Goal: Transaction & Acquisition: Purchase product/service

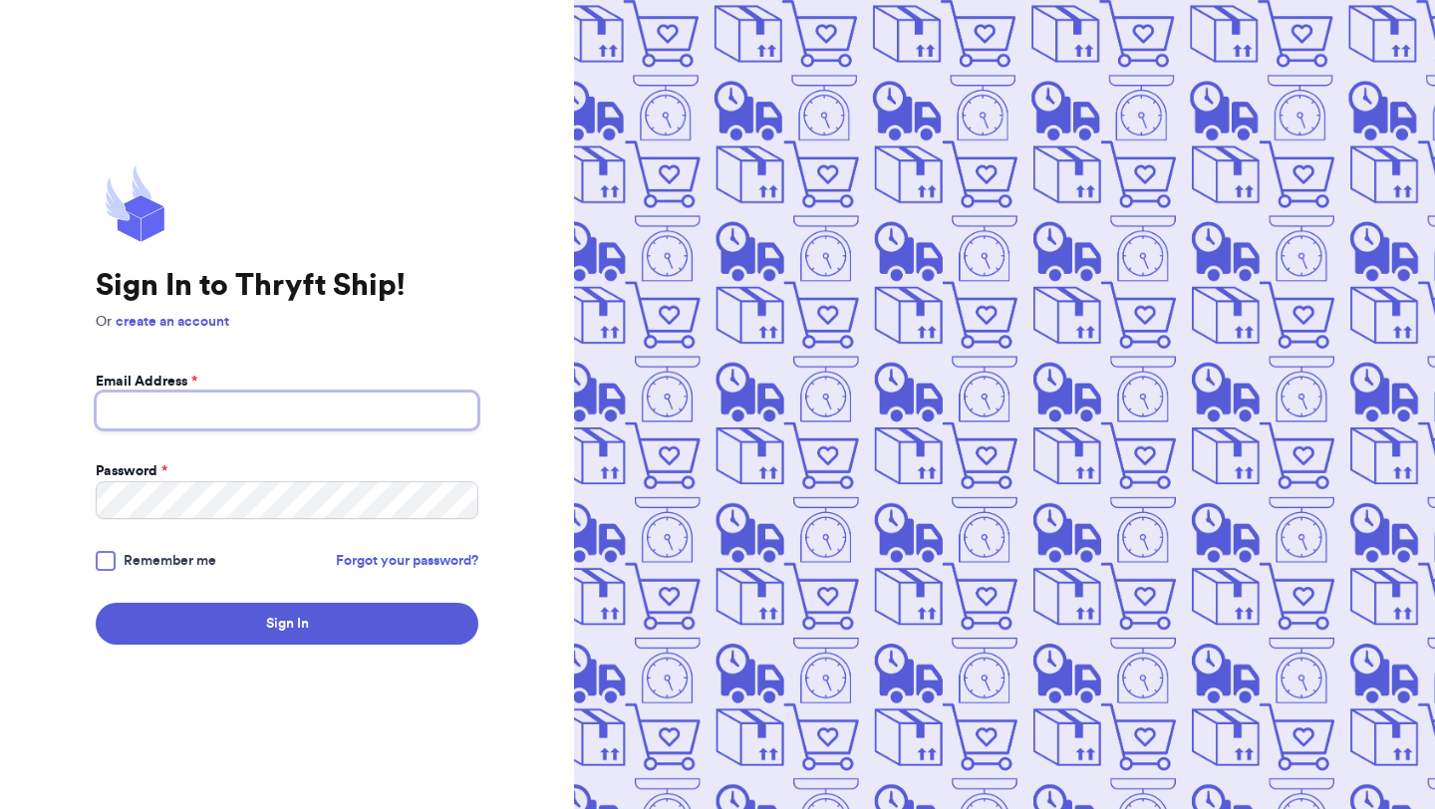
click at [213, 421] on input "Email Address *" at bounding box center [287, 411] width 383 height 38
type input "[EMAIL_ADDRESS][DOMAIN_NAME]"
click at [96, 603] on button "Sign In" at bounding box center [287, 624] width 383 height 42
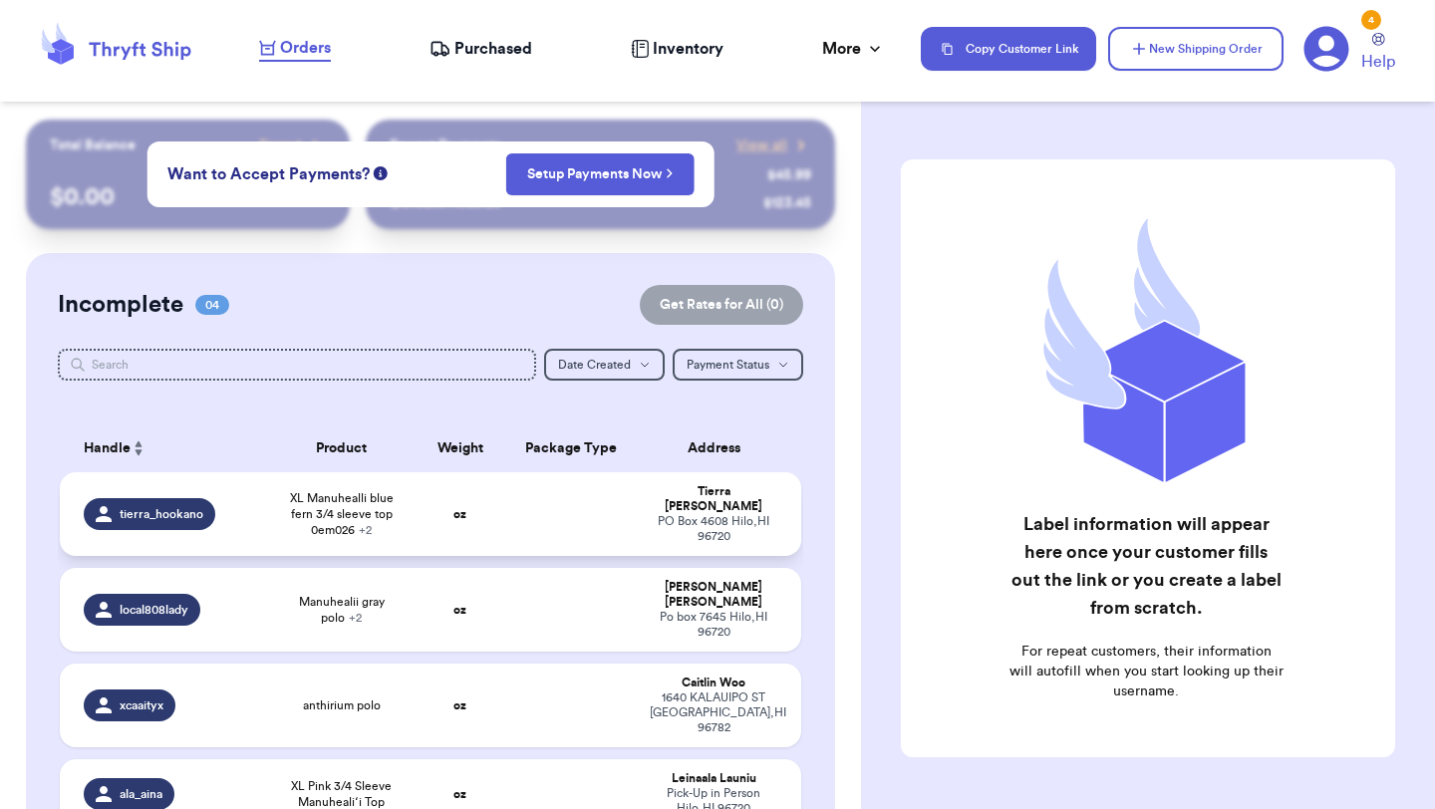
click at [251, 524] on td "tierra_hookano" at bounding box center [163, 514] width 207 height 84
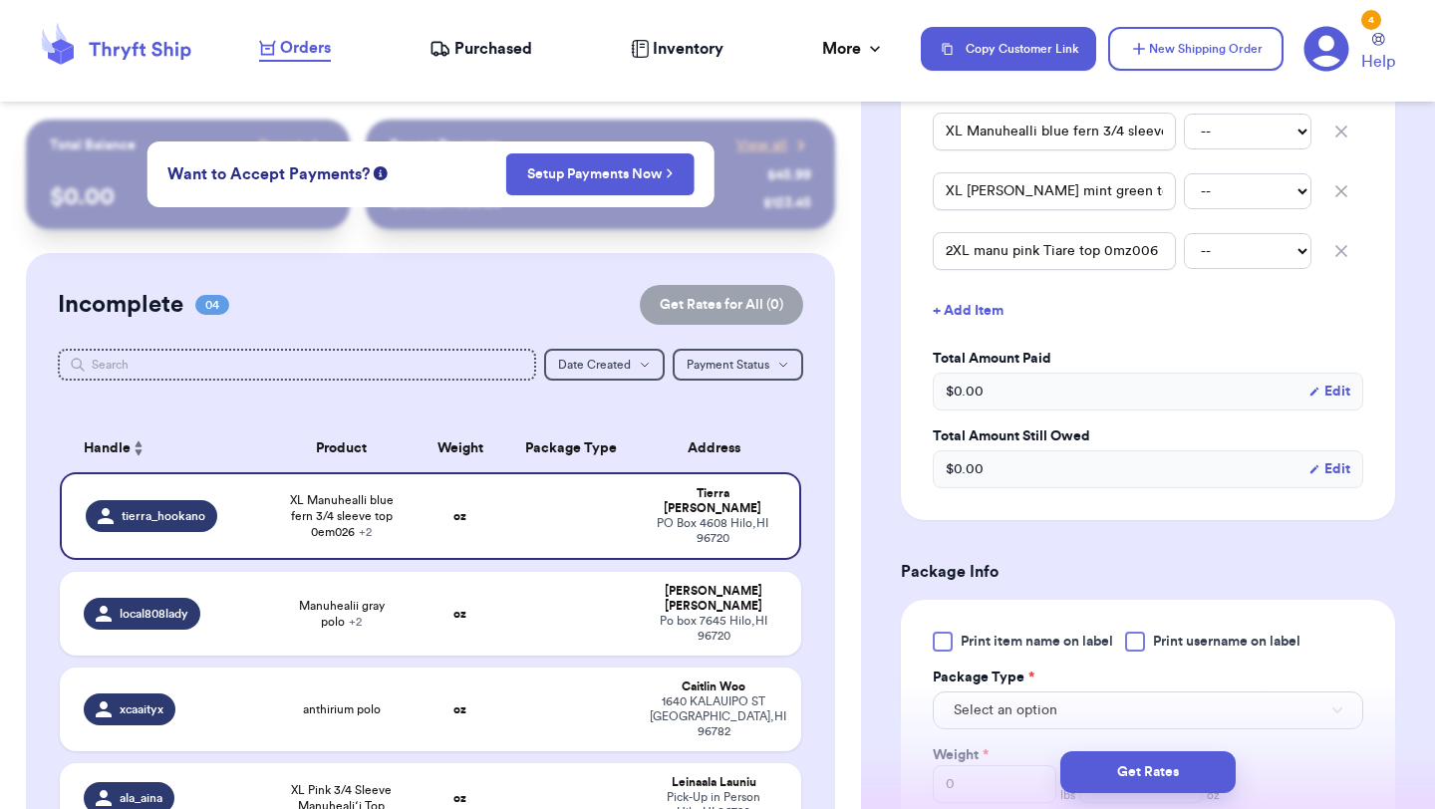
scroll to position [599, 0]
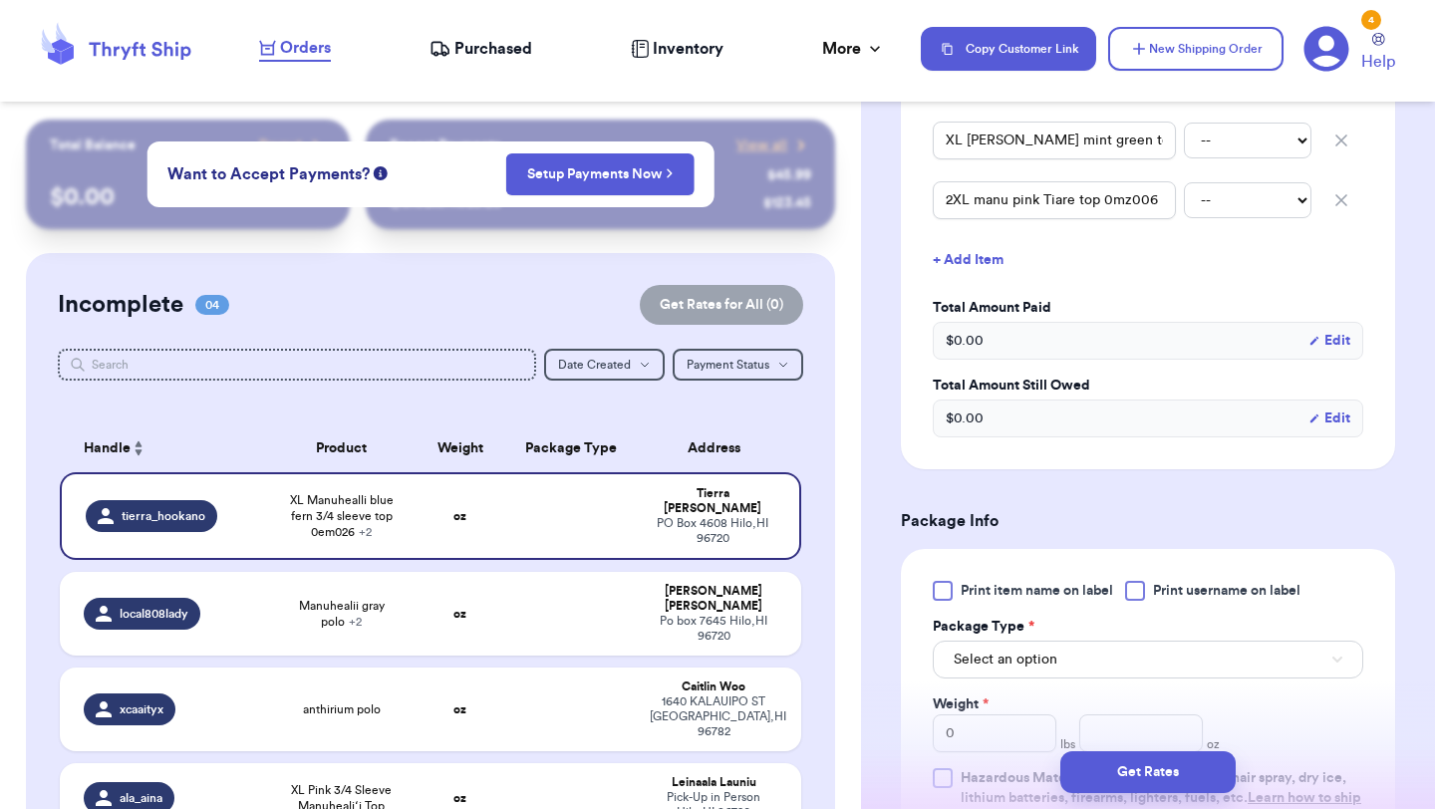
click at [944, 581] on div at bounding box center [942, 591] width 20 height 20
click at [0, 0] on input "Print item name on label" at bounding box center [0, 0] width 0 height 0
click at [968, 650] on span "Select an option" at bounding box center [1005, 660] width 104 height 20
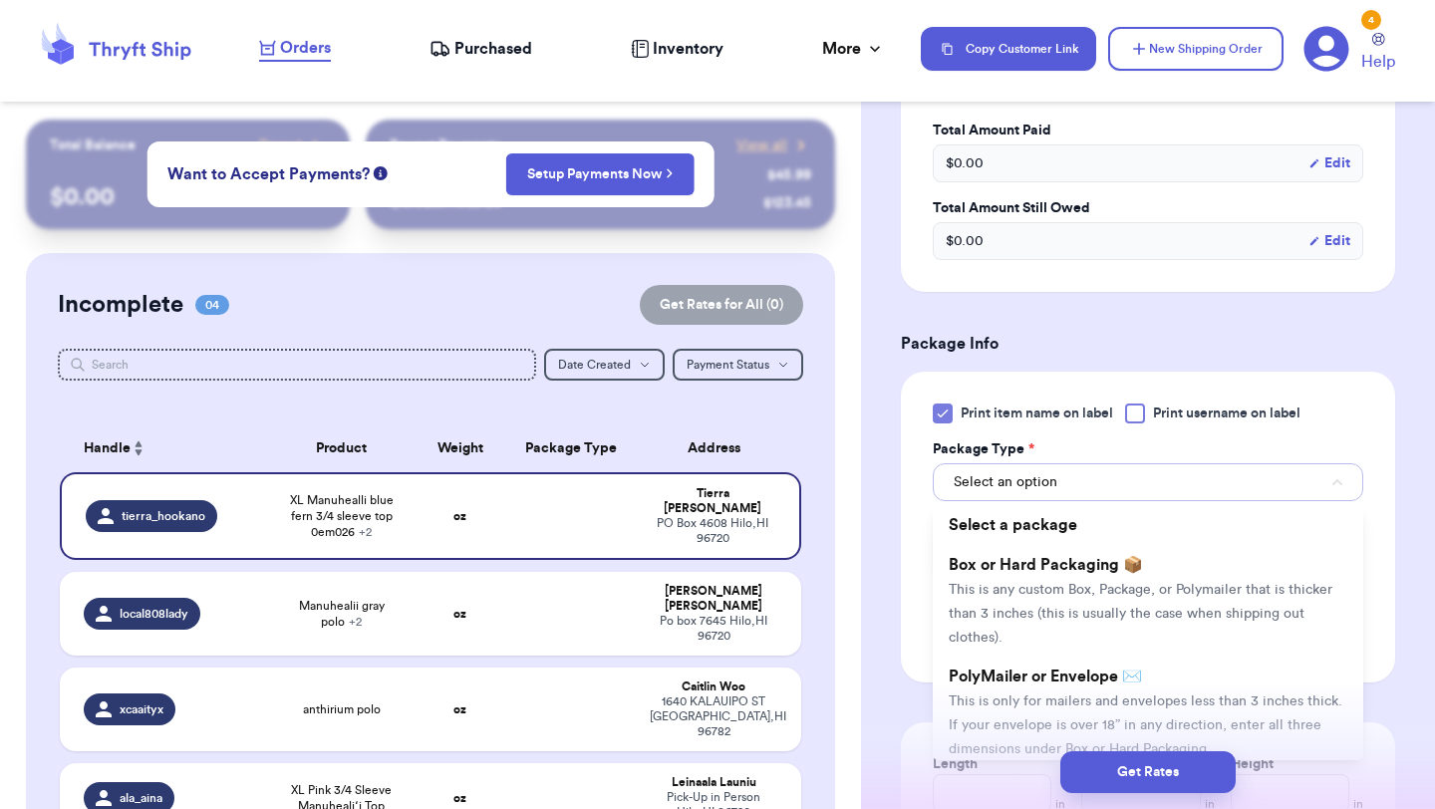
scroll to position [826, 0]
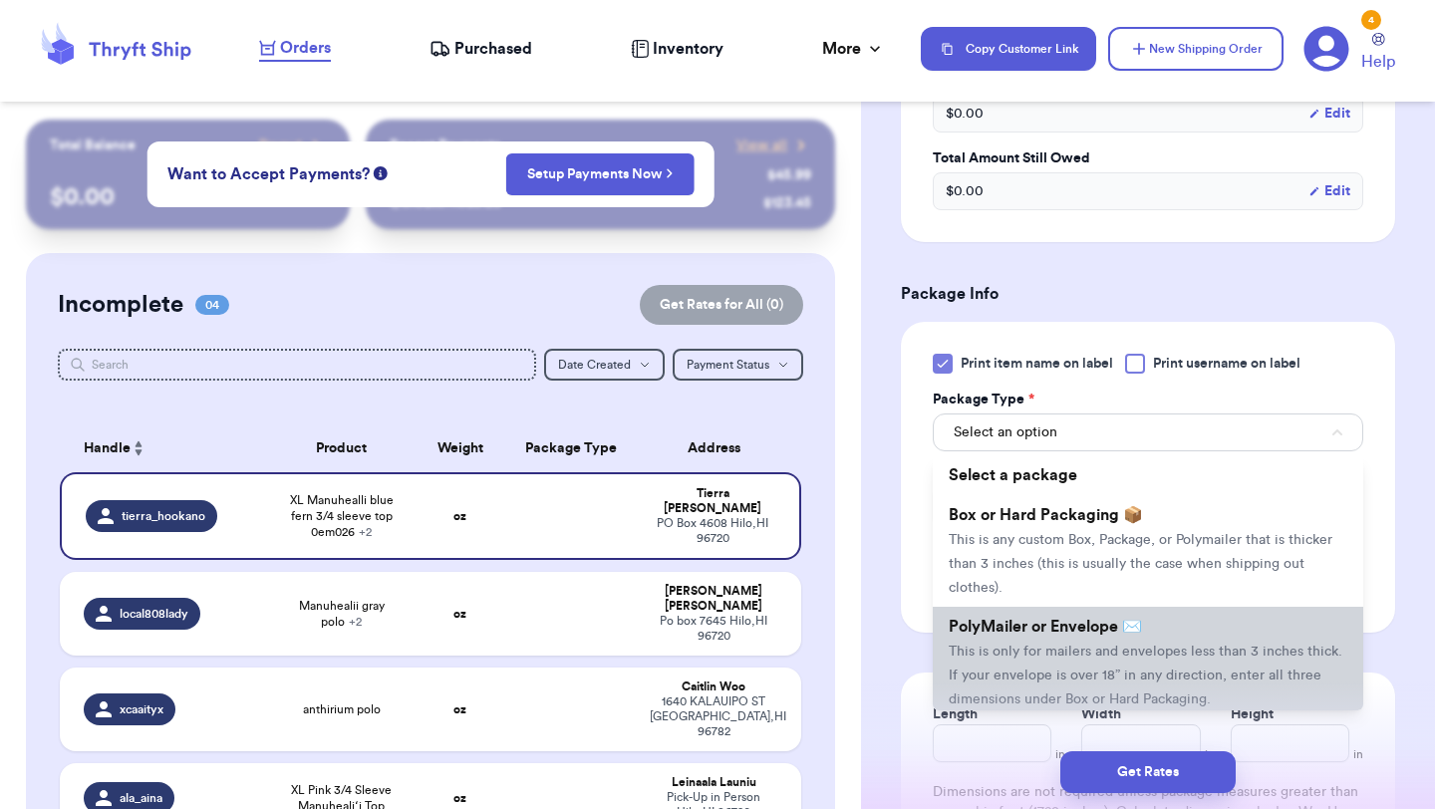
click at [989, 641] on li "PolyMailer or Envelope ✉️ This is only for mailers and envelopes less than 3 in…" at bounding box center [1147, 663] width 430 height 112
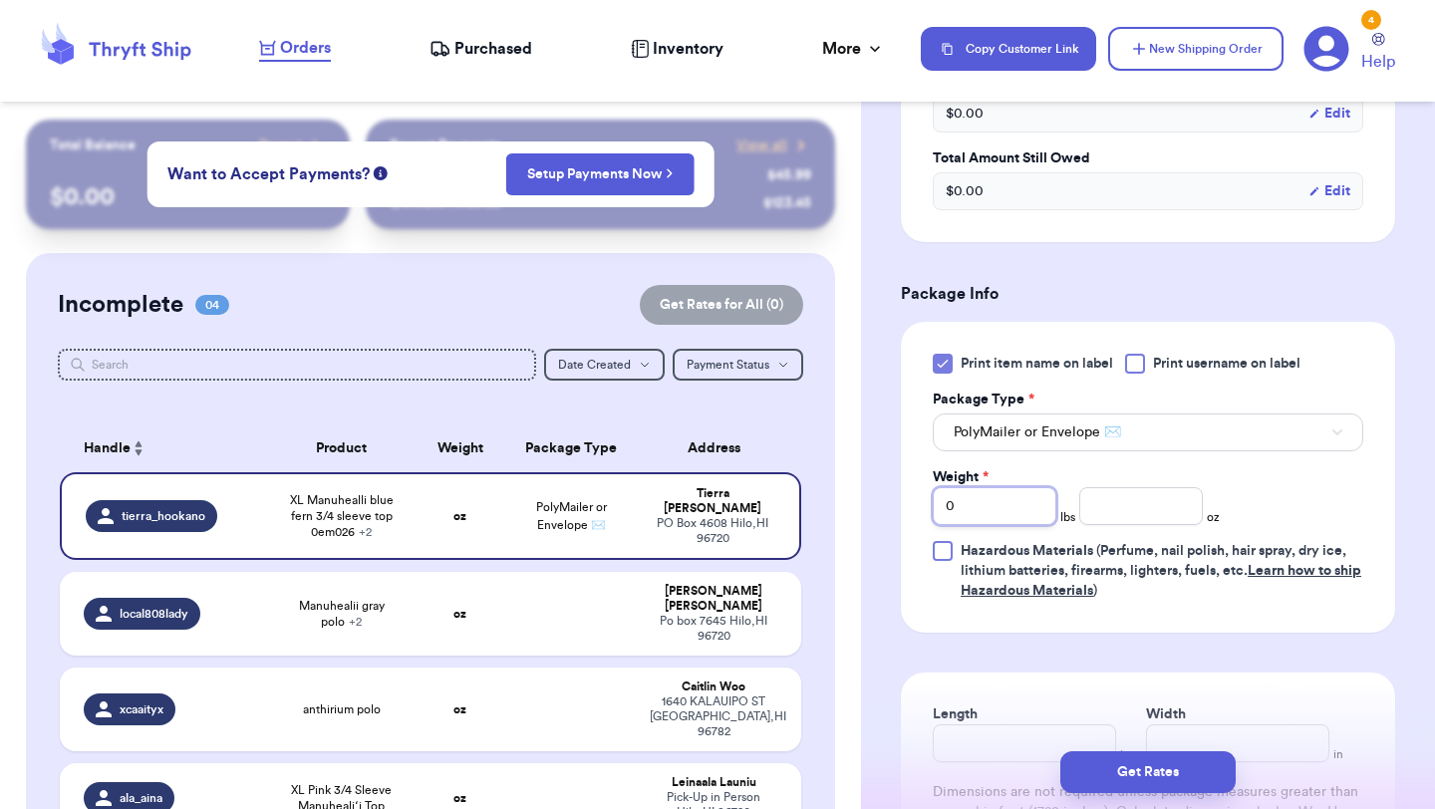
click at [968, 487] on input "0" at bounding box center [994, 506] width 124 height 38
type input "01"
click at [1093, 499] on input "number" at bounding box center [1141, 506] width 124 height 38
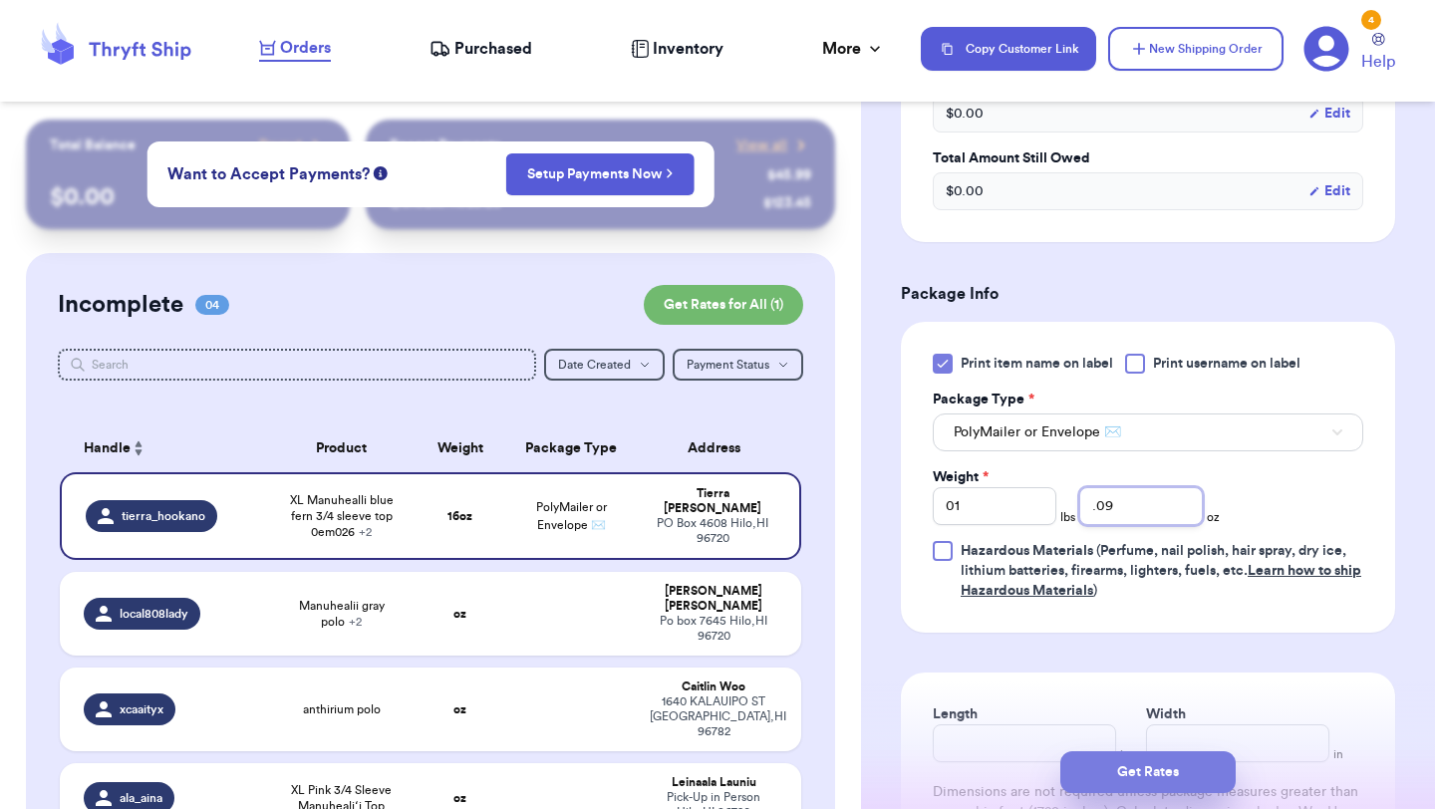
type input ".09"
click at [1111, 762] on button "Get Rates" at bounding box center [1147, 772] width 175 height 42
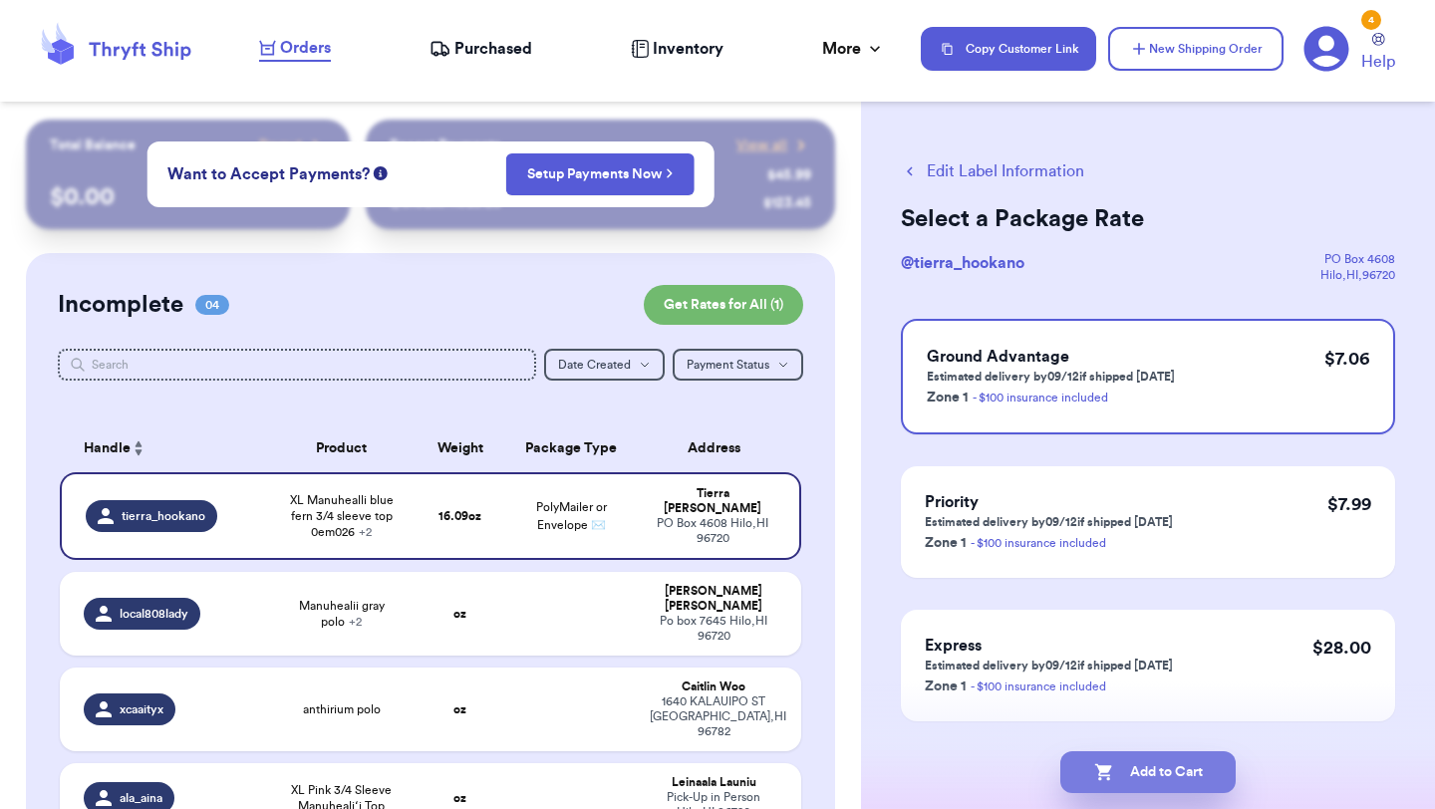
click at [1160, 763] on button "Add to Cart" at bounding box center [1147, 772] width 175 height 42
checkbox input "true"
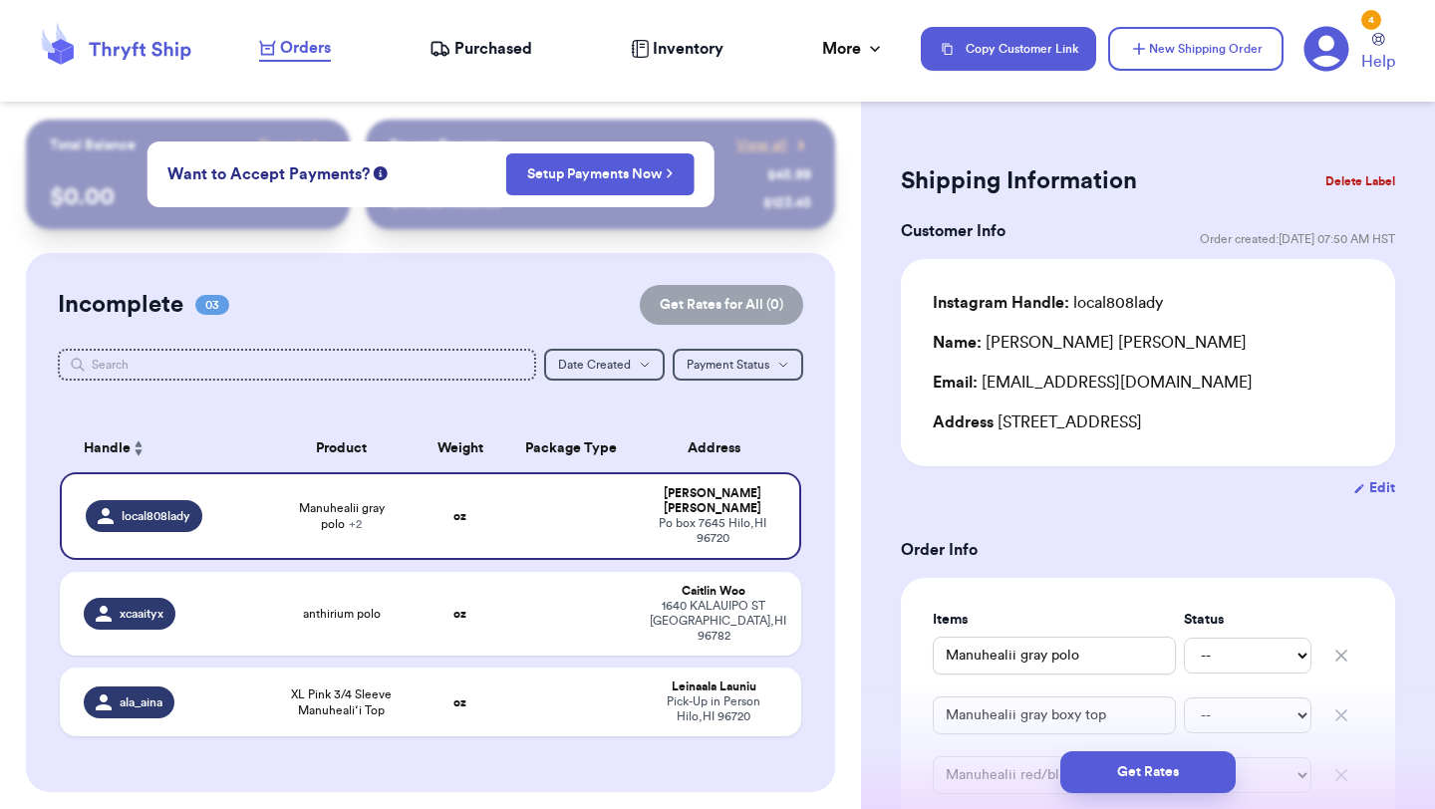
click at [499, 316] on div "Incomplete 03 Get Rates for All ( 0 )" at bounding box center [430, 305] width 745 height 40
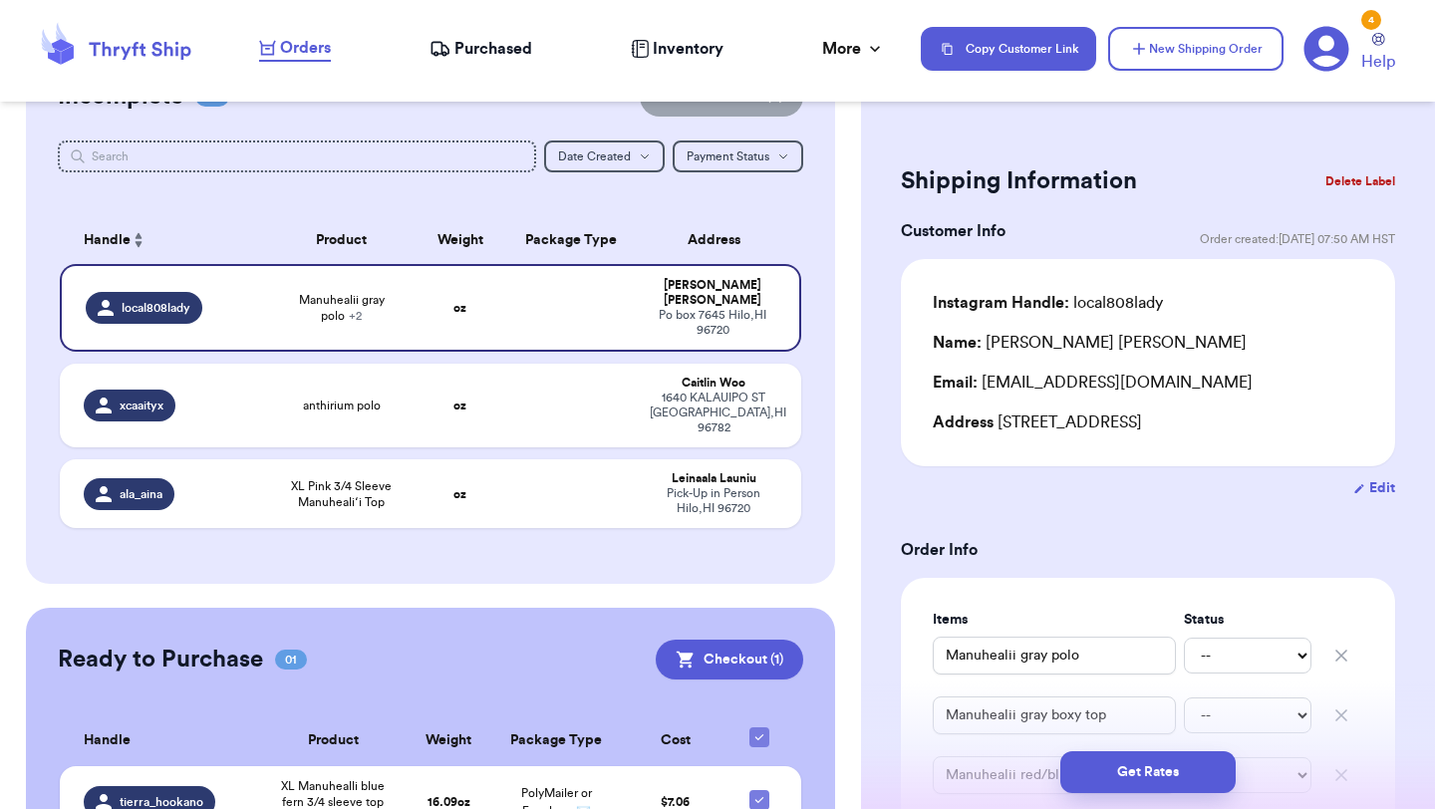
scroll to position [285, 0]
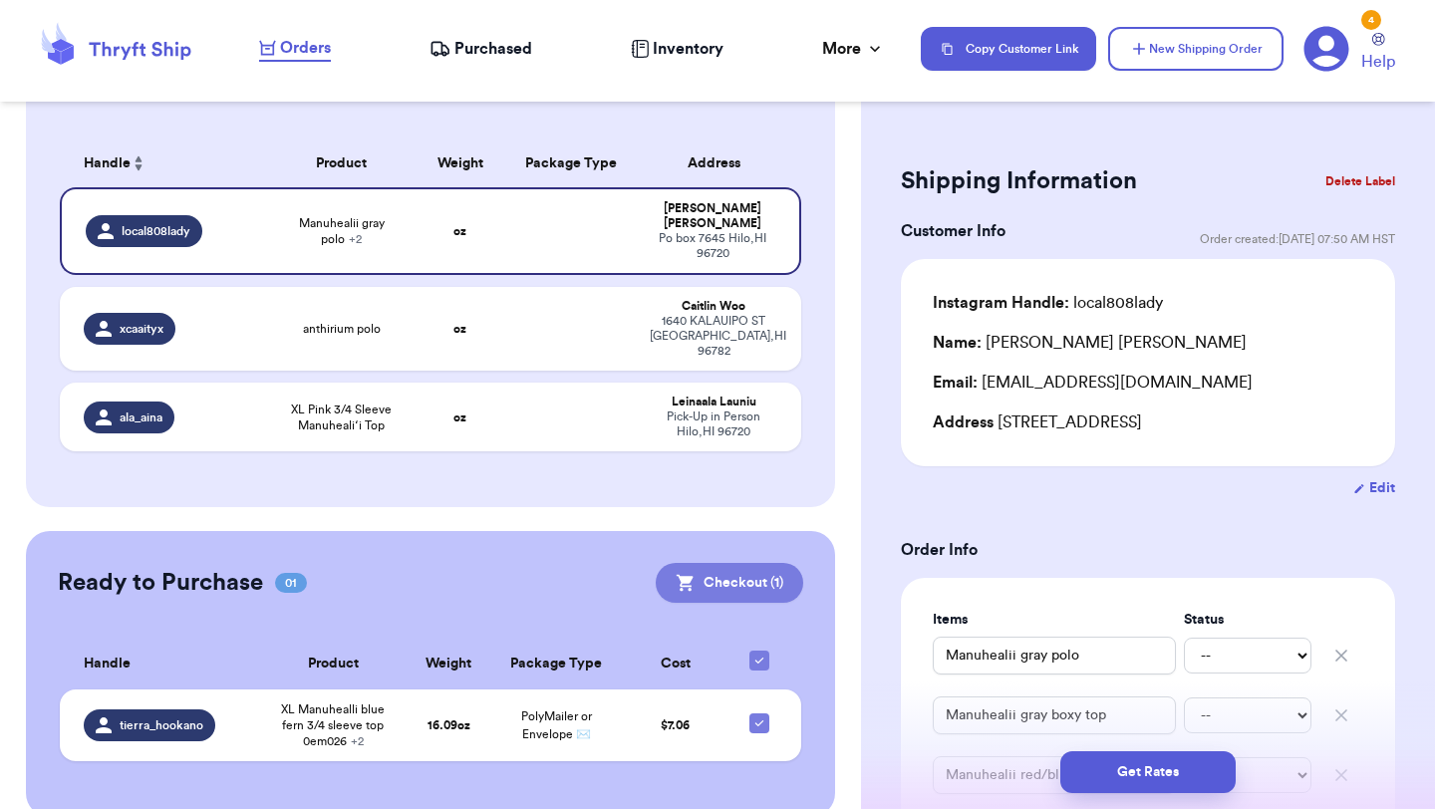
click at [745, 563] on button "Checkout ( 1 )" at bounding box center [728, 583] width 147 height 40
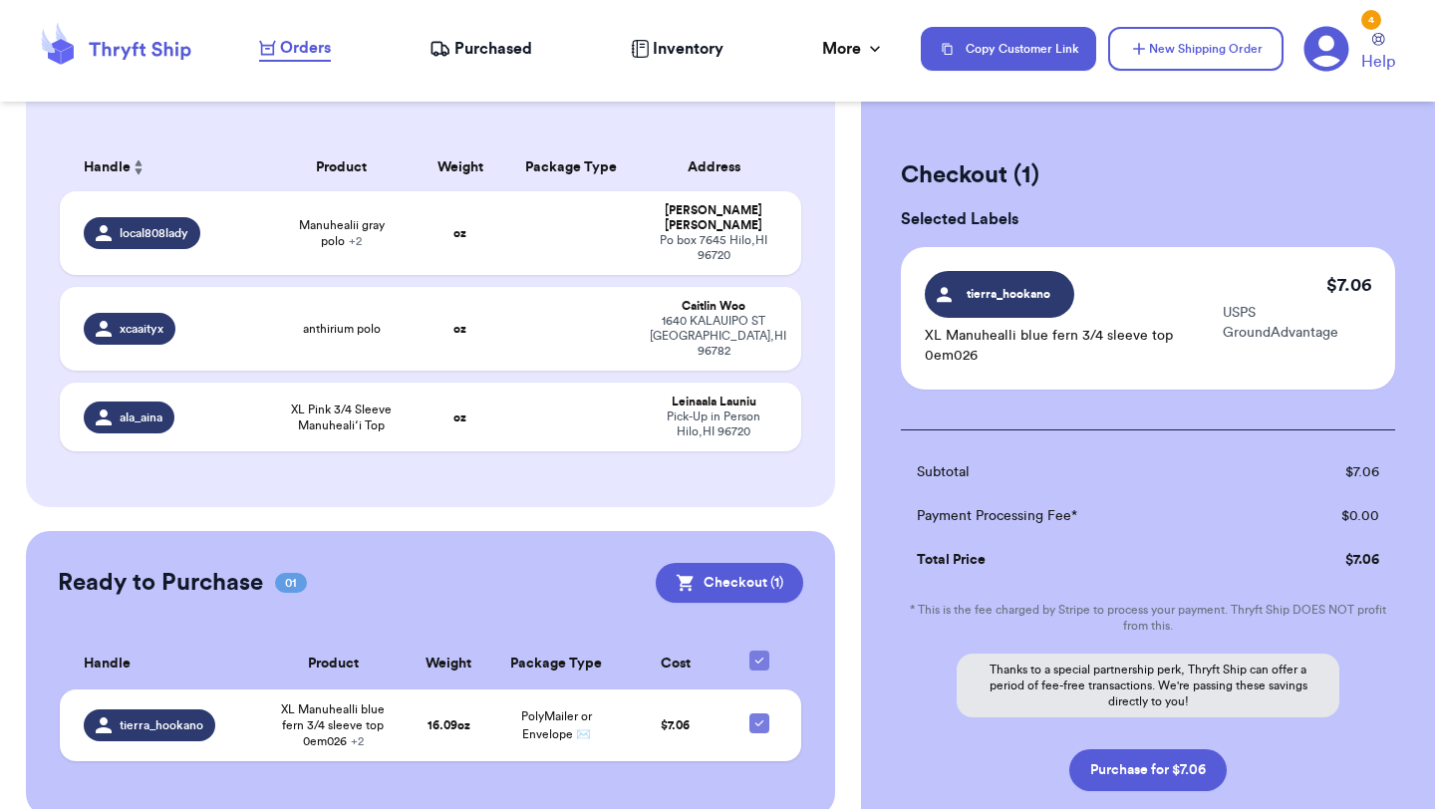
click at [1127, 791] on div "Checkout ( 1 ) Selected Labels tierra_hookano XL Manuhealli blue fern 3/4 sleev…" at bounding box center [1148, 525] width 574 height 811
click at [1119, 773] on button "Purchase for $7.06" at bounding box center [1147, 770] width 157 height 42
checkbox input "false"
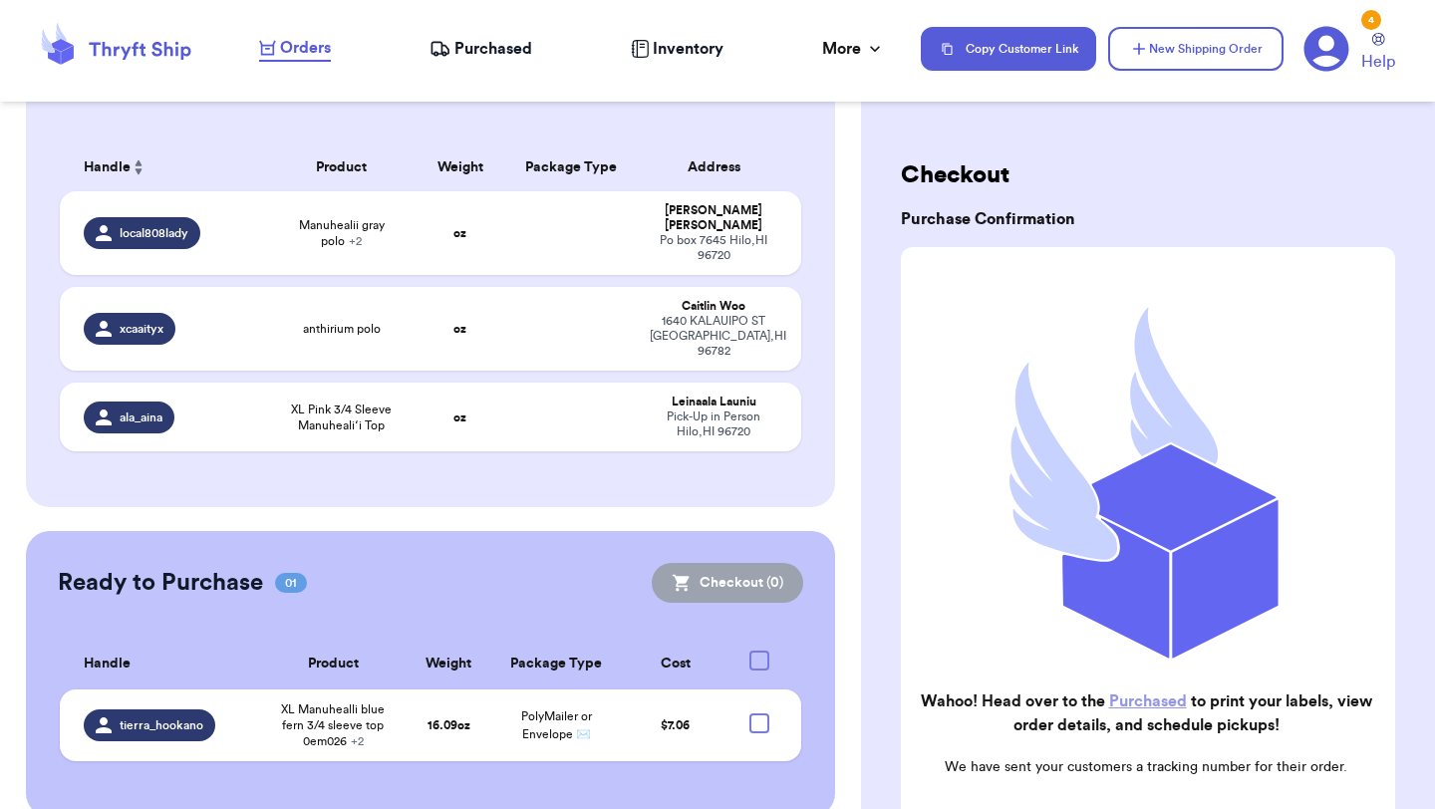
checkbox input "true"
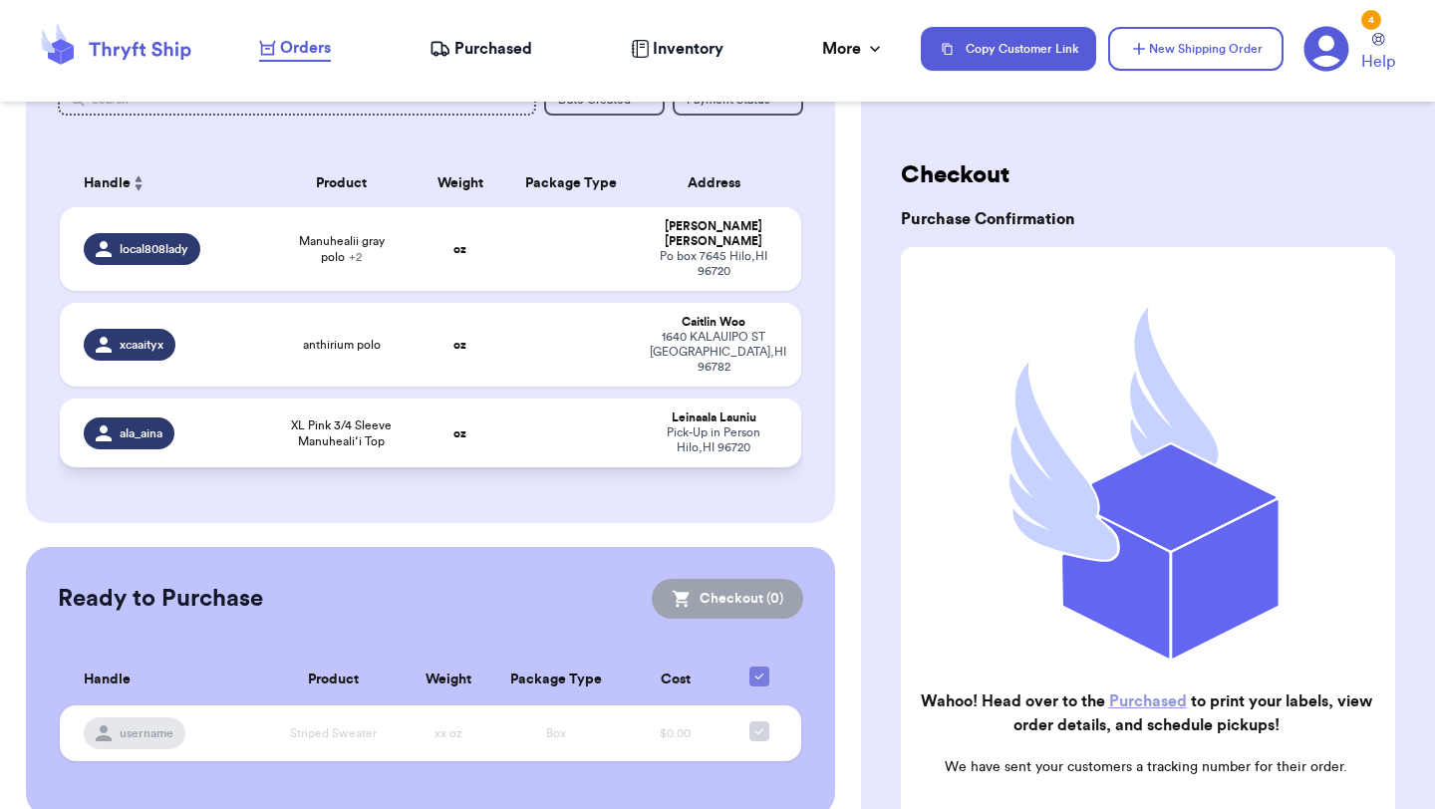
scroll to position [0, 0]
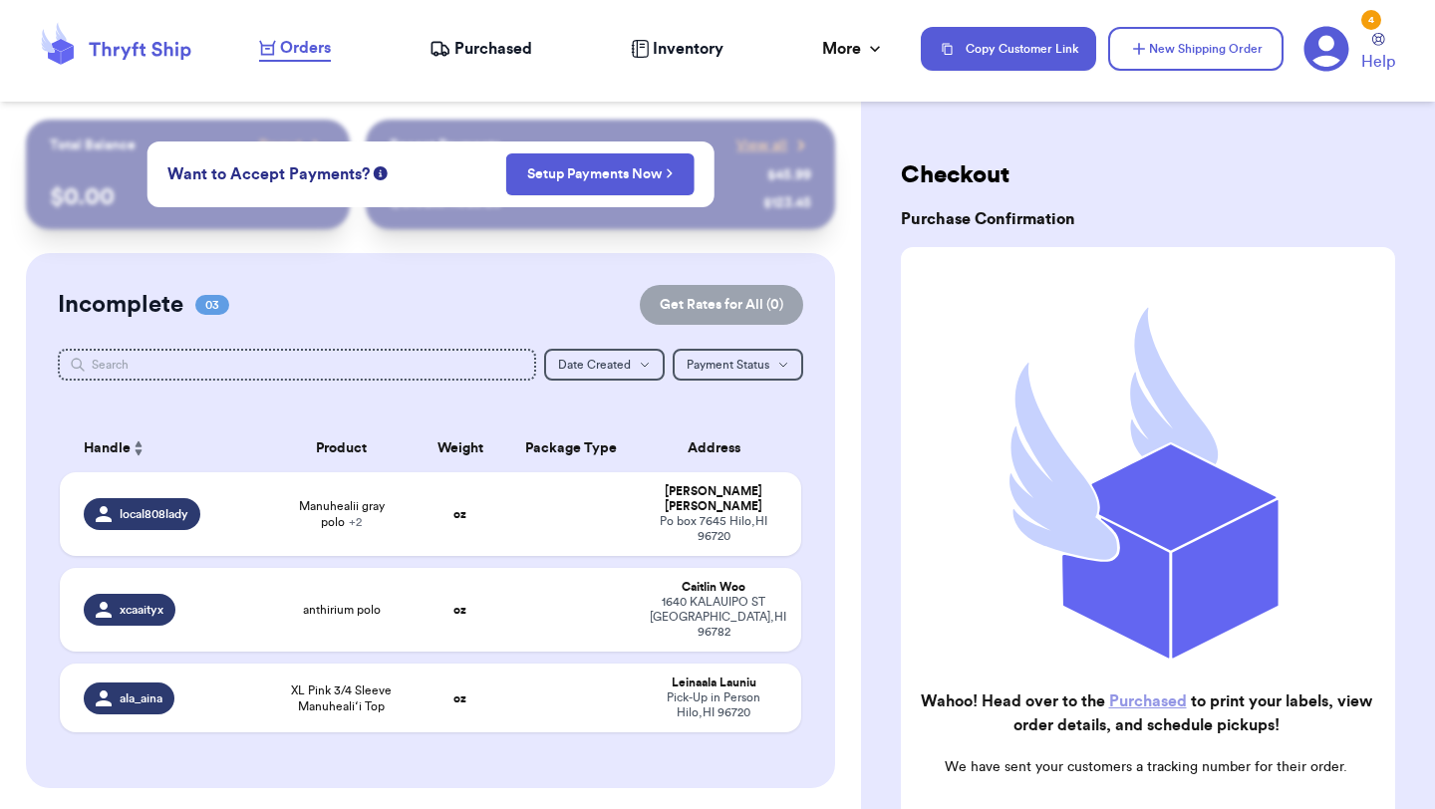
click at [466, 49] on span "Purchased" at bounding box center [493, 49] width 78 height 24
